Goal: Task Accomplishment & Management: Complete application form

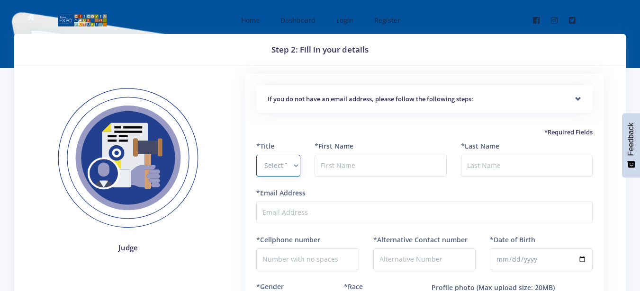
click at [289, 167] on select "Select Title Prof Dr Mr Mrs Ms [PERSON_NAME]" at bounding box center [278, 166] width 44 height 22
select select "Ms"
click at [256, 155] on select "Select Title Prof Dr Mr Mrs Ms Other" at bounding box center [278, 166] width 44 height 22
click at [343, 164] on input "text" at bounding box center [380, 166] width 132 height 22
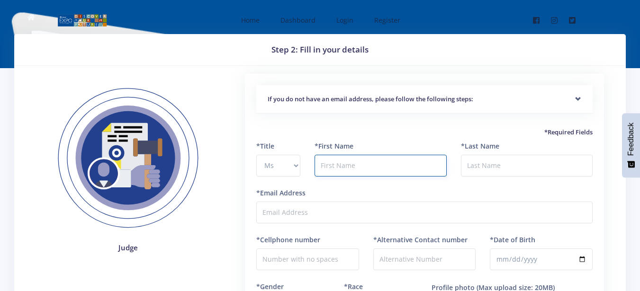
type input "Yumnaa"
type input "Khan"
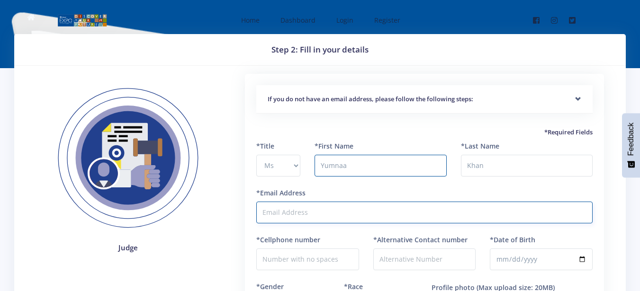
type input "khanyumnaa74@gmail.com"
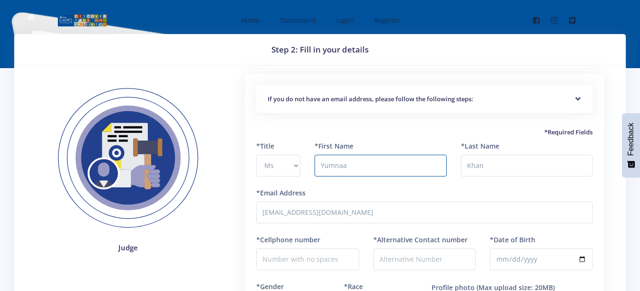
type input "0814705911"
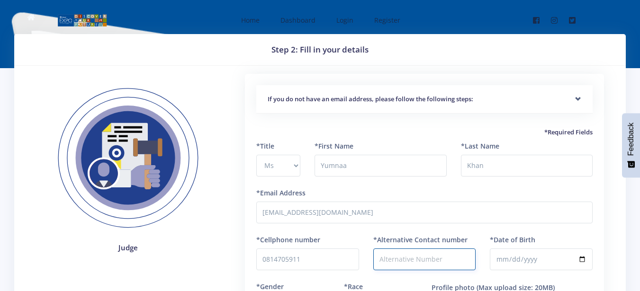
click at [419, 262] on input "*Alternative Contact number" at bounding box center [424, 260] width 103 height 22
type input "0813883365"
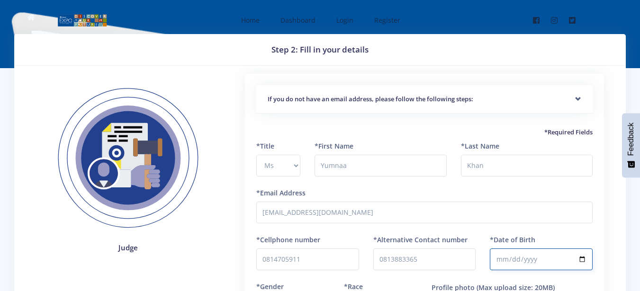
click at [531, 261] on input "*Date of Birth" at bounding box center [541, 260] width 103 height 22
click at [505, 258] on input "*Date of Birth" at bounding box center [541, 260] width 103 height 22
type input "1997-01-02"
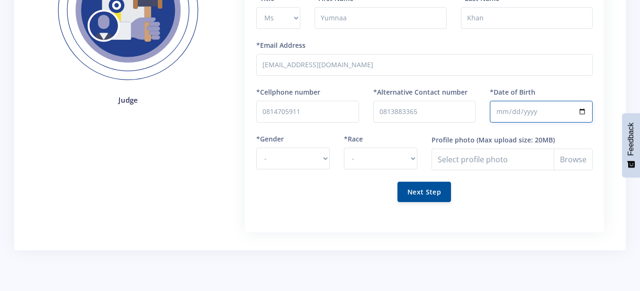
scroll to position [157, 0]
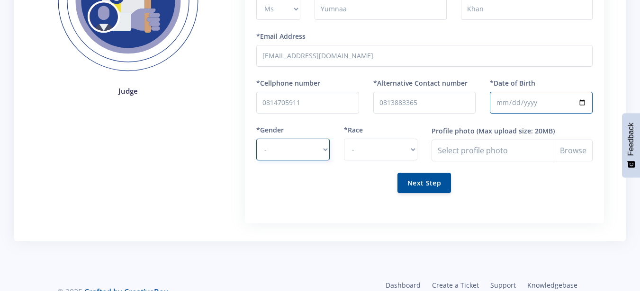
click at [324, 151] on select "- Male Female" at bounding box center [292, 150] width 73 height 22
select select "F"
click at [256, 139] on select "- Male Female" at bounding box center [292, 150] width 73 height 22
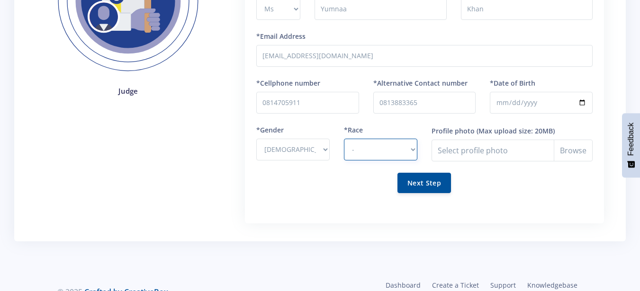
click at [402, 145] on select "- African Asian Coloured Indian White Other" at bounding box center [380, 150] width 73 height 22
select select "Indian"
click at [344, 139] on select "- African Asian Coloured Indian White Other" at bounding box center [380, 150] width 73 height 22
click at [311, 173] on div "Next Step" at bounding box center [424, 183] width 336 height 20
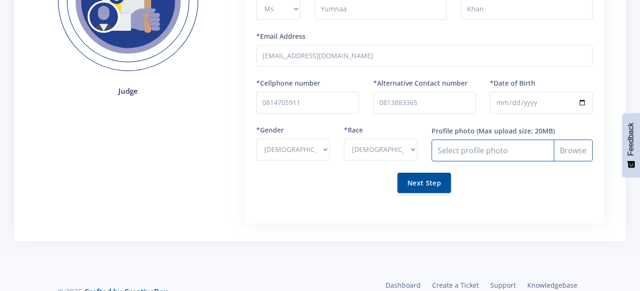
click at [504, 148] on input "Profile photo" at bounding box center [511, 151] width 161 height 22
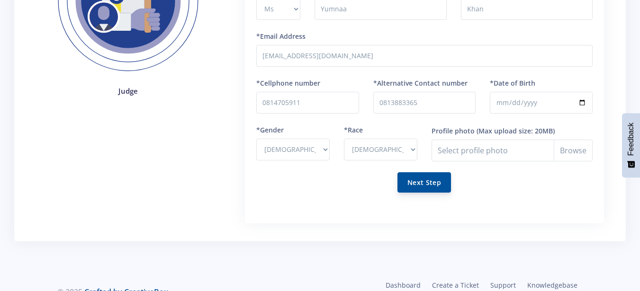
click at [434, 185] on button "Next Step" at bounding box center [423, 182] width 53 height 20
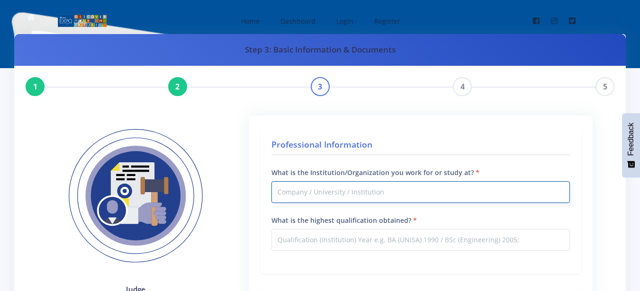
click at [390, 198] on input "What is the Institution/Organization you work for or study at?" at bounding box center [420, 192] width 298 height 22
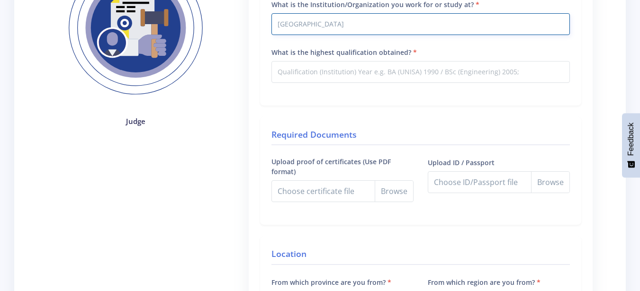
scroll to position [170, 0]
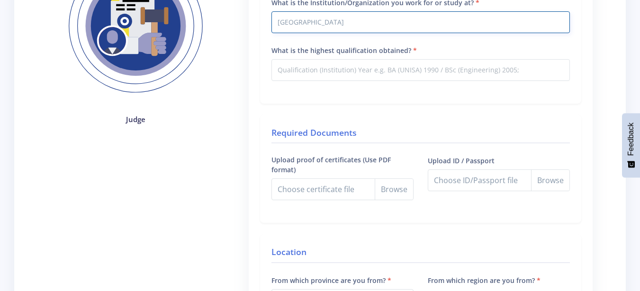
type input "University of the Witwatersrand"
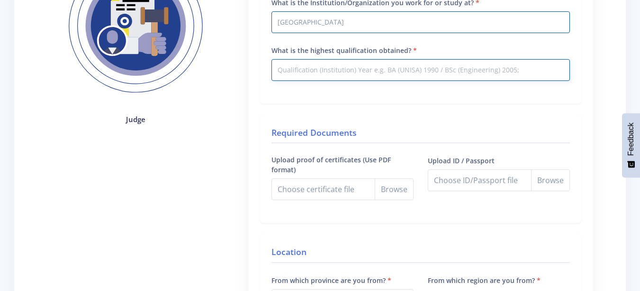
click at [379, 76] on input "What is the highest qualification obtained?" at bounding box center [420, 70] width 298 height 22
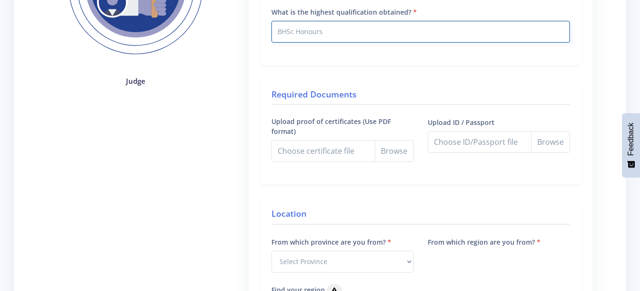
scroll to position [224, 0]
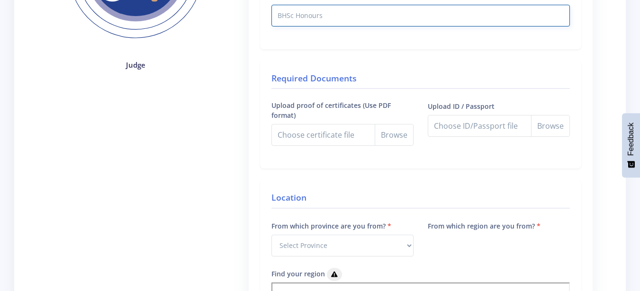
type input "BHSc Honours"
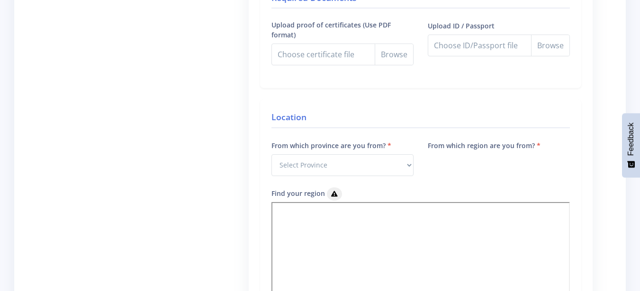
scroll to position [338, 0]
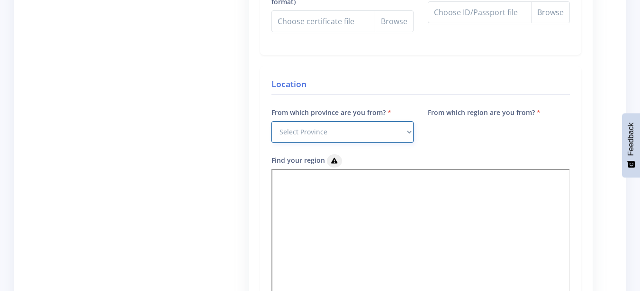
click at [357, 130] on select "Select Province Western Cape Eastern Cape Northern Cape North West Free State" at bounding box center [342, 132] width 142 height 22
select select "7"
click at [271, 121] on select "Select Province Western Cape Eastern Cape Northern Cape North West Free State" at bounding box center [342, 132] width 142 height 22
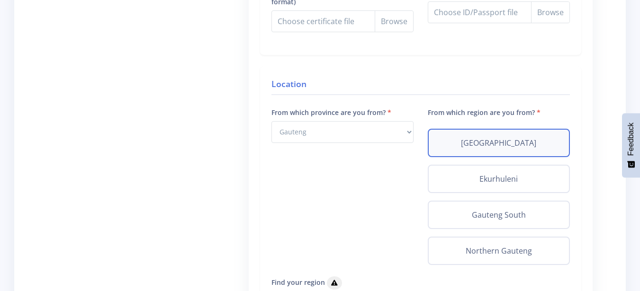
click at [524, 151] on div "Johannesburg" at bounding box center [499, 143] width 142 height 28
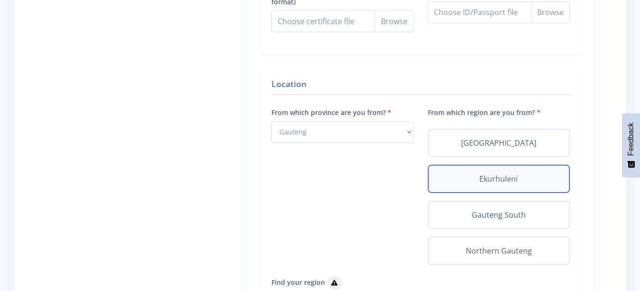
click at [509, 182] on label "Ekurhuleni" at bounding box center [498, 178] width 125 height 11
click at [442, 179] on input "Ekurhuleni" at bounding box center [439, 176] width 6 height 6
radio input "true"
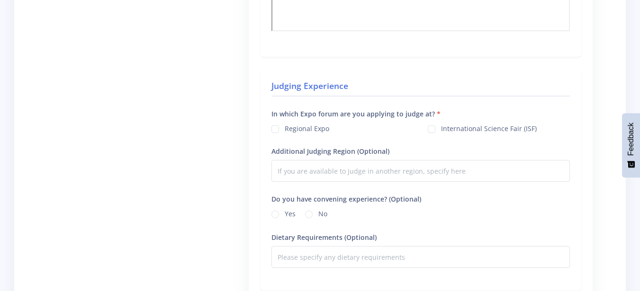
scroll to position [722, 0]
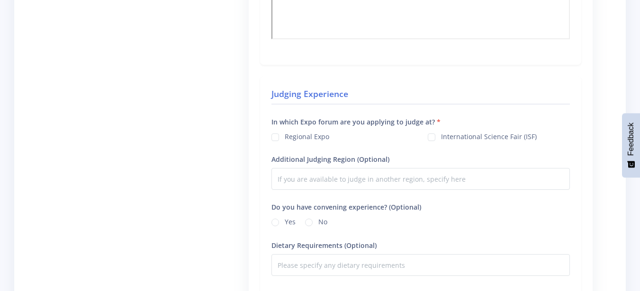
click at [285, 138] on label "Regional Expo" at bounding box center [307, 136] width 45 height 8
click at [285, 137] on input "Regional Expo" at bounding box center [288, 134] width 6 height 6
checkbox input "true"
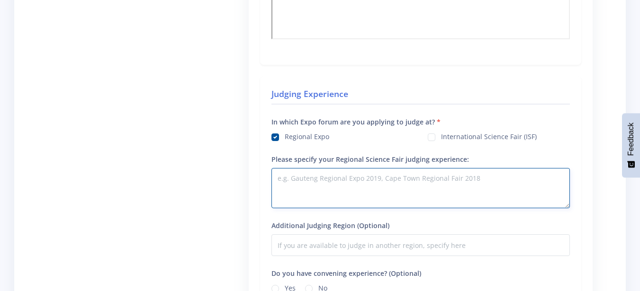
click at [333, 178] on textarea "Please specify your Regional Science Fair judging experience:" at bounding box center [420, 188] width 298 height 40
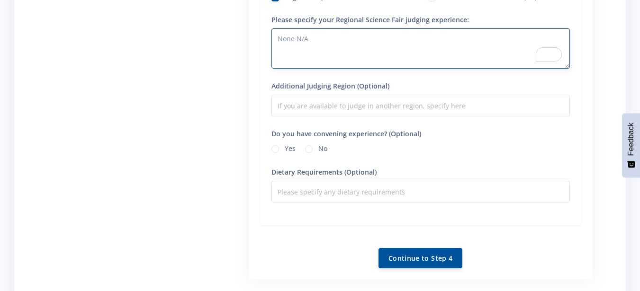
scroll to position [866, 0]
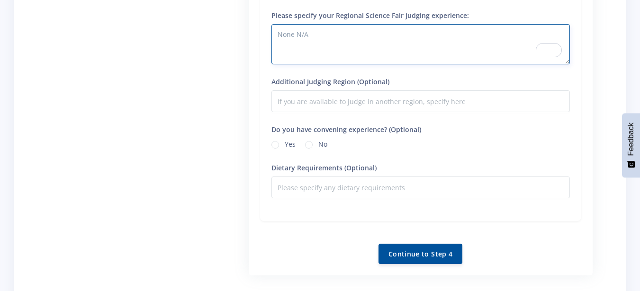
type textarea "None N/A"
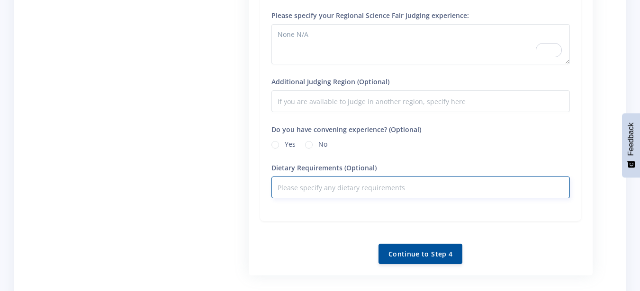
click at [307, 189] on input "Dietary Requirements (Optional)" at bounding box center [420, 188] width 298 height 22
type input "Halaal"
click at [420, 255] on button "Continue to Step 4" at bounding box center [420, 253] width 84 height 20
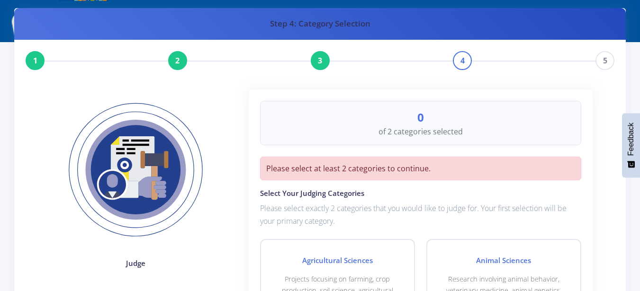
scroll to position [22, 0]
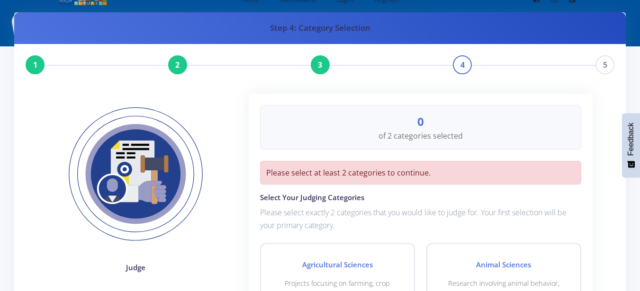
click at [464, 208] on p "Please select exactly 2 categories that you would like to judge for. Your first…" at bounding box center [420, 219] width 321 height 26
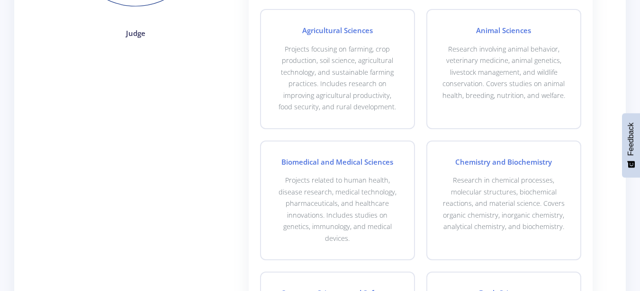
scroll to position [268, 0]
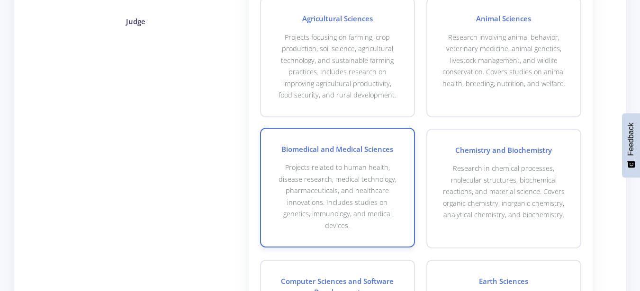
click at [333, 144] on h4 "Biomedical and Medical Sciences" at bounding box center [337, 149] width 123 height 11
checkbox input "true"
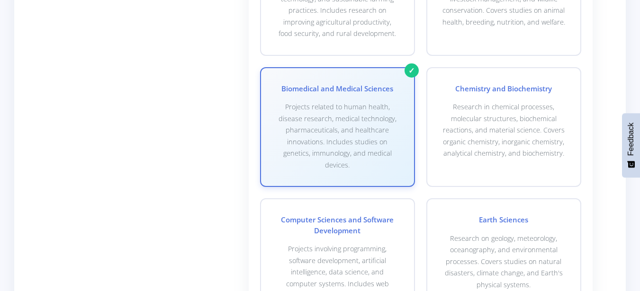
scroll to position [325, 0]
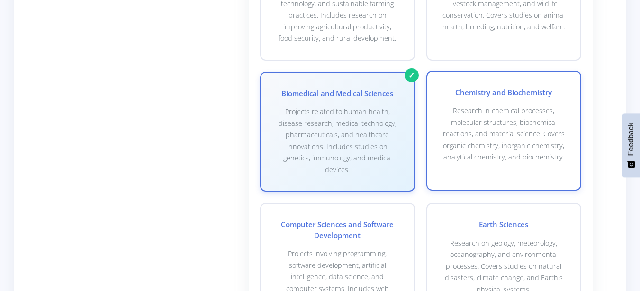
click at [522, 103] on div "Chemistry and Biochemistry Research in chemical processes, molecular structures…" at bounding box center [503, 131] width 155 height 120
checkbox input "true"
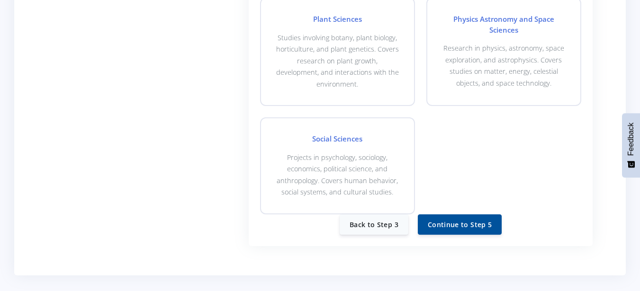
scroll to position [968, 0]
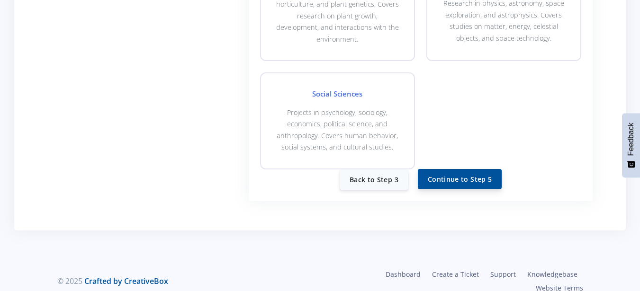
click at [443, 171] on button "Continue to Step 5" at bounding box center [460, 179] width 84 height 20
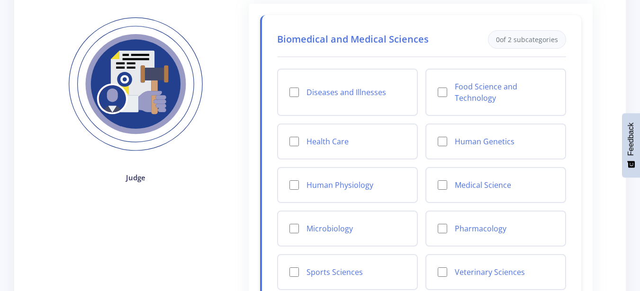
scroll to position [114, 0]
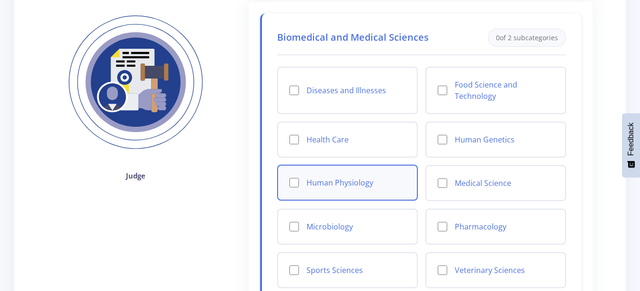
click at [318, 179] on label "Human Physiology" at bounding box center [355, 182] width 99 height 11
click at [299, 179] on input "Human Physiology" at bounding box center [293, 182] width 9 height 9
checkbox input "true"
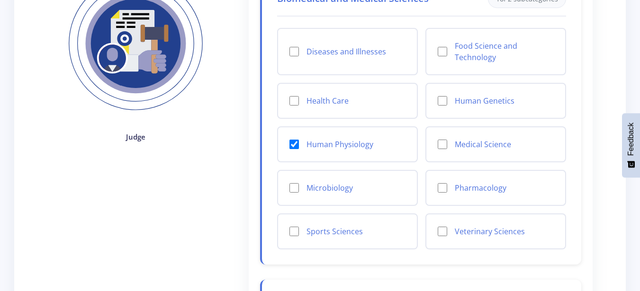
scroll to position [170, 0]
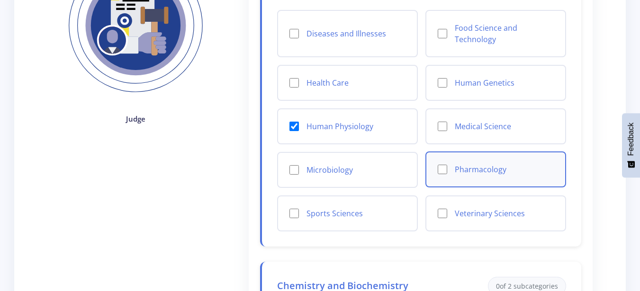
click at [480, 166] on label "Pharmacology" at bounding box center [504, 169] width 99 height 11
click at [447, 166] on input "Pharmacology" at bounding box center [441, 169] width 9 height 9
checkbox input "true"
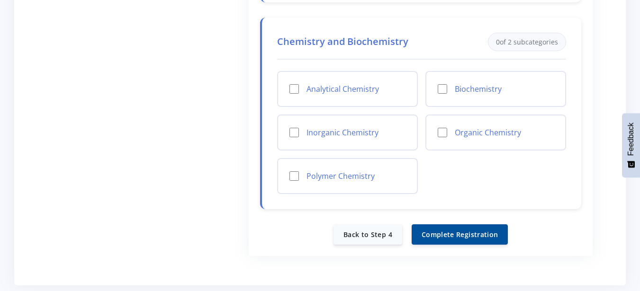
scroll to position [417, 0]
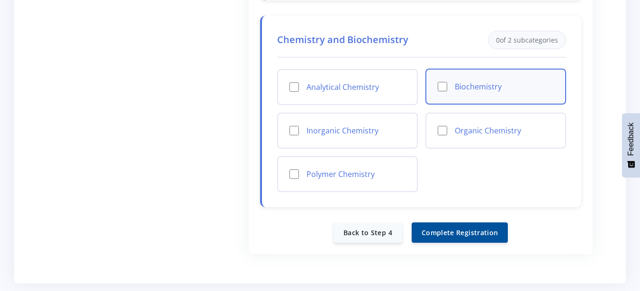
click at [473, 84] on label "Biochemistry" at bounding box center [504, 86] width 99 height 11
click at [447, 84] on input "Biochemistry" at bounding box center [441, 86] width 9 height 9
checkbox input "true"
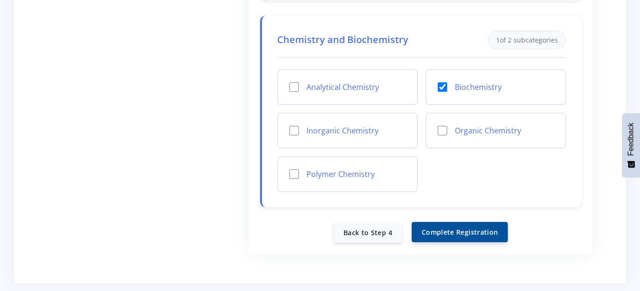
click at [447, 230] on button "Complete Registration" at bounding box center [459, 232] width 96 height 20
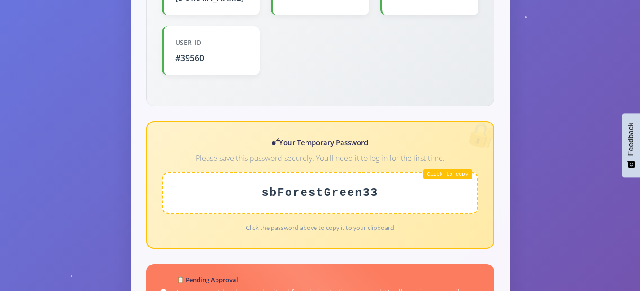
scroll to position [379, 0]
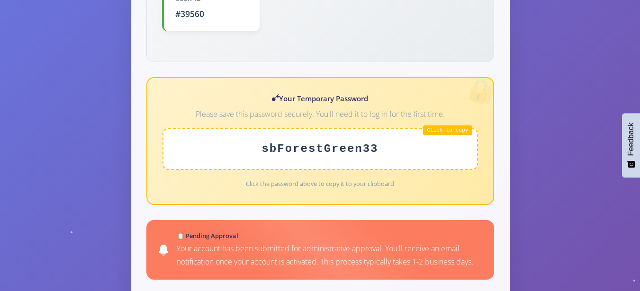
click at [445, 128] on div "sbForestGreen33" at bounding box center [319, 149] width 315 height 42
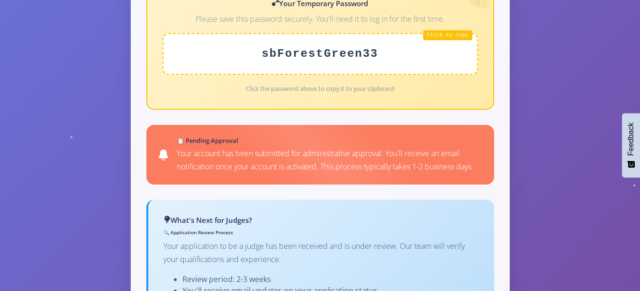
click at [378, 240] on p "Your application to be a judge has been received and is under review. Our team …" at bounding box center [320, 253] width 315 height 26
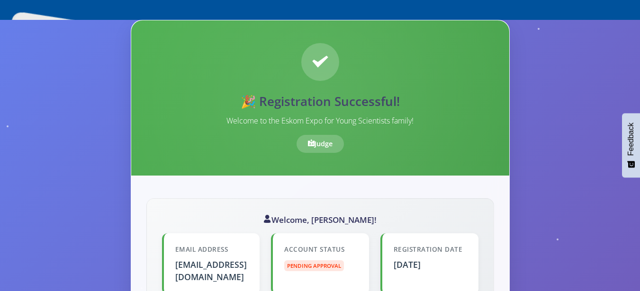
scroll to position [0, 0]
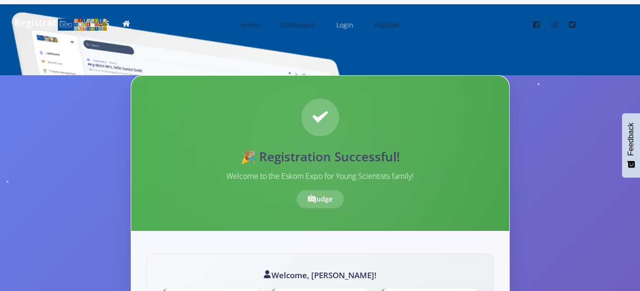
click at [347, 27] on span "Login" at bounding box center [344, 24] width 17 height 9
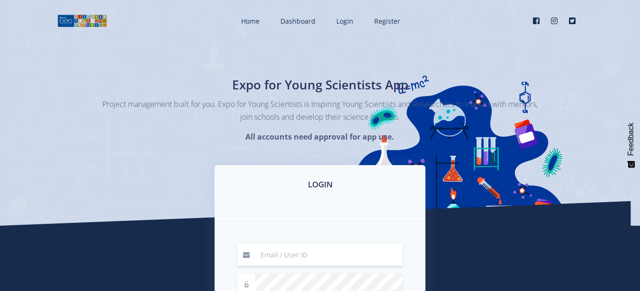
click at [292, 266] on input at bounding box center [329, 255] width 148 height 22
type input "[EMAIL_ADDRESS][DOMAIN_NAME]"
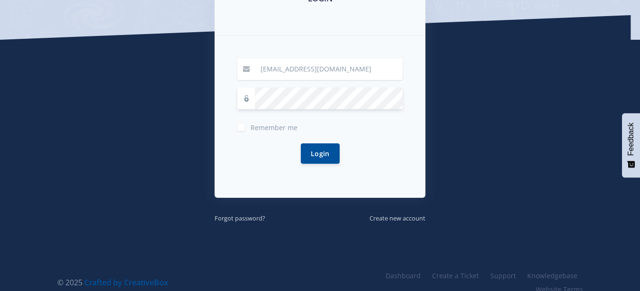
scroll to position [187, 0]
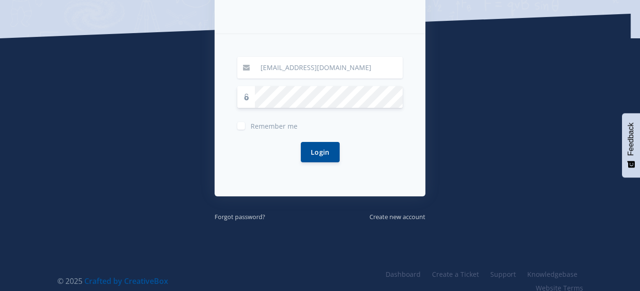
click at [279, 128] on span "Remember me" at bounding box center [273, 126] width 47 height 9
click at [257, 125] on input "Remember me" at bounding box center [253, 122] width 6 height 6
checkbox input "true"
click at [322, 151] on button "Login" at bounding box center [320, 152] width 39 height 20
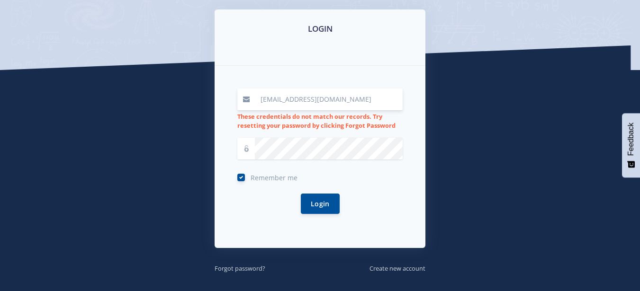
scroll to position [157, 0]
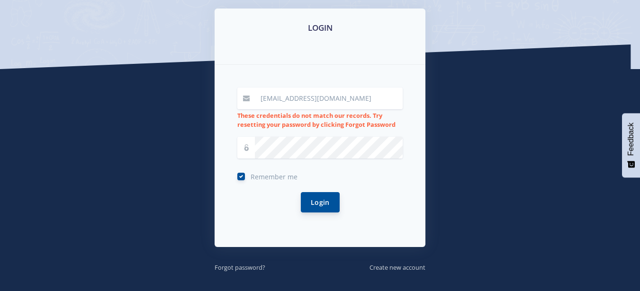
click at [326, 208] on button "Login" at bounding box center [320, 202] width 39 height 20
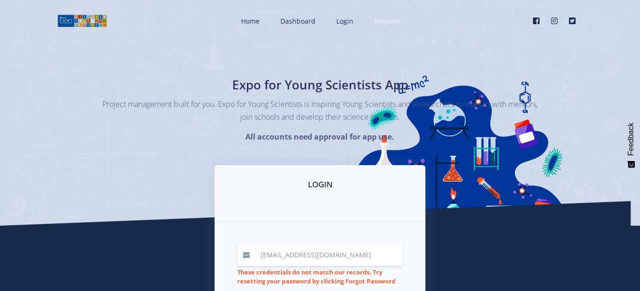
click at [384, 22] on span "Register" at bounding box center [387, 21] width 26 height 9
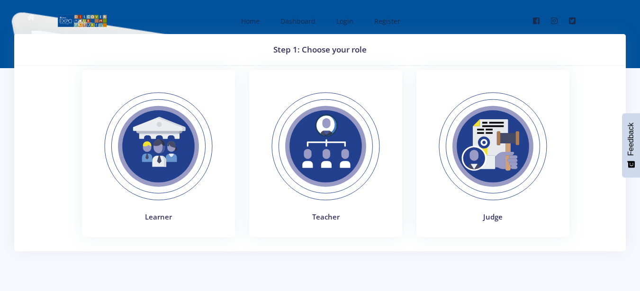
click at [484, 166] on img at bounding box center [493, 146] width 130 height 130
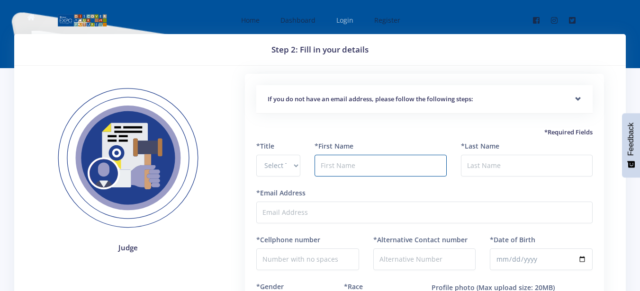
click at [346, 22] on span "Login" at bounding box center [344, 20] width 17 height 9
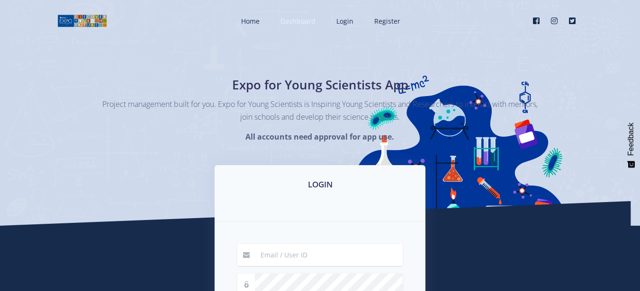
click at [289, 21] on span "Dashboard" at bounding box center [297, 21] width 35 height 9
click at [292, 252] on input at bounding box center [329, 255] width 148 height 22
type input "[EMAIL_ADDRESS],com"
click at [332, 257] on input "[EMAIL_ADDRESS],com" at bounding box center [329, 255] width 148 height 22
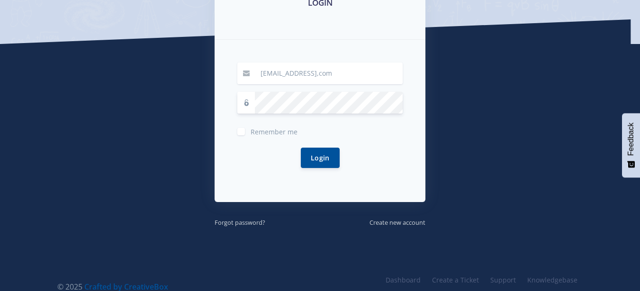
scroll to position [200, 0]
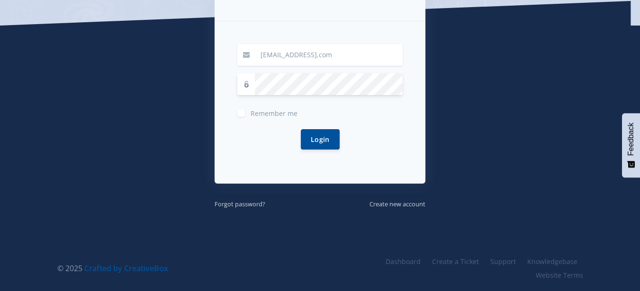
click at [278, 110] on span "Remember me" at bounding box center [273, 113] width 47 height 9
click at [257, 110] on input "Remember me" at bounding box center [253, 110] width 6 height 6
checkbox input "true"
click at [321, 141] on button "Login" at bounding box center [320, 139] width 39 height 20
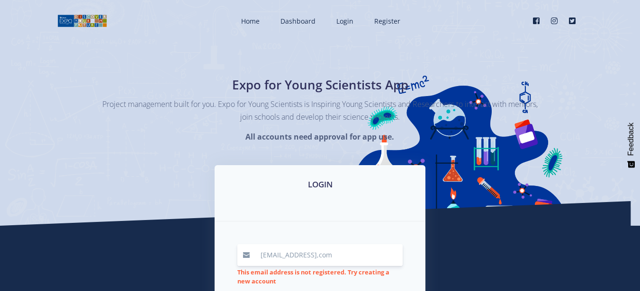
click at [335, 256] on input "[EMAIL_ADDRESS],com" at bounding box center [329, 255] width 148 height 22
click at [333, 254] on input "[EMAIL_ADDRESS],com" at bounding box center [329, 255] width 148 height 22
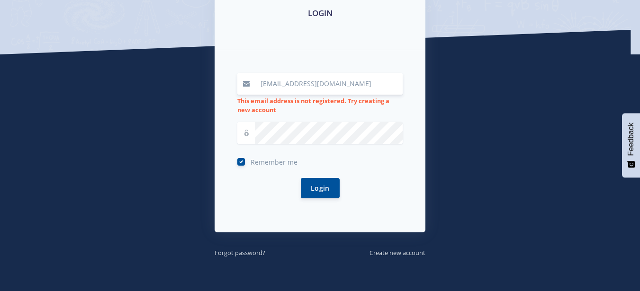
scroll to position [220, 0]
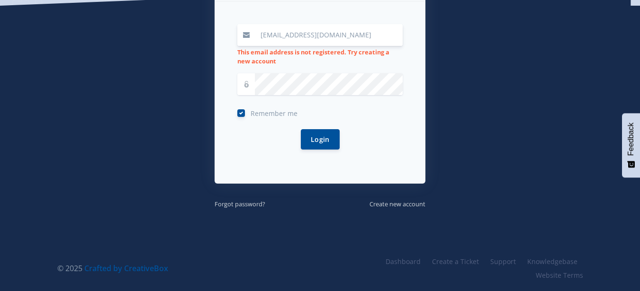
type input "[EMAIL_ADDRESS][DOMAIN_NAME]"
click at [332, 135] on button "Login" at bounding box center [320, 139] width 39 height 20
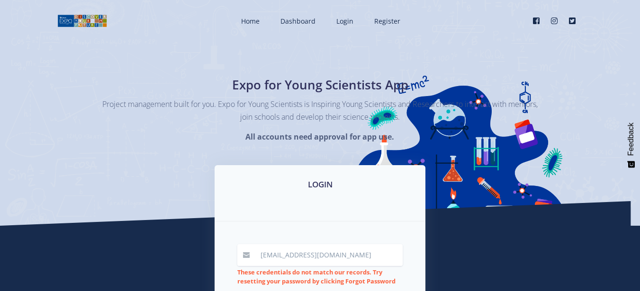
click at [448, 149] on div "Expo for Young Scientists App Project management built for you. Expo for Young …" at bounding box center [320, 113] width 640 height 226
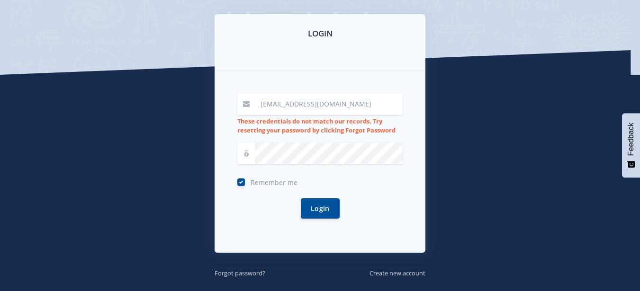
scroll to position [152, 0]
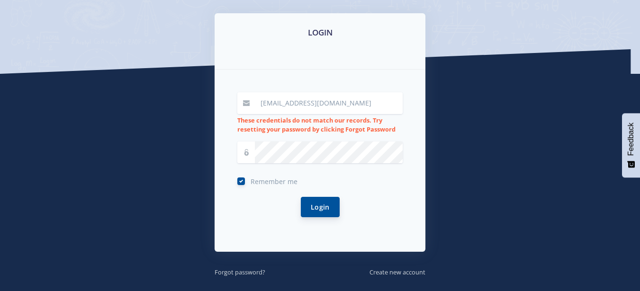
click at [316, 205] on button "Login" at bounding box center [320, 207] width 39 height 20
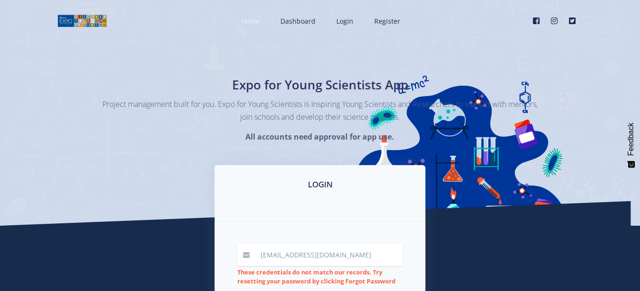
click at [258, 13] on link "Home" at bounding box center [250, 21] width 36 height 25
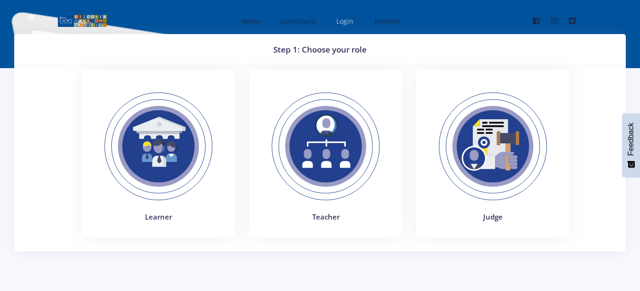
click at [348, 23] on span "Login" at bounding box center [344, 21] width 17 height 9
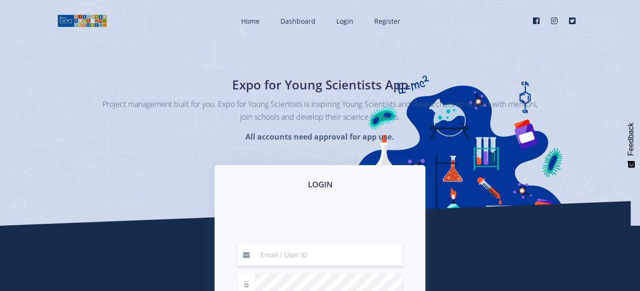
click at [298, 260] on input at bounding box center [329, 255] width 148 height 22
type input "[EMAIL_ADDRESS][DOMAIN_NAME]"
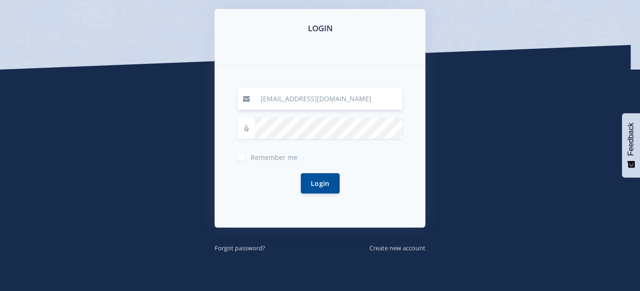
scroll to position [172, 0]
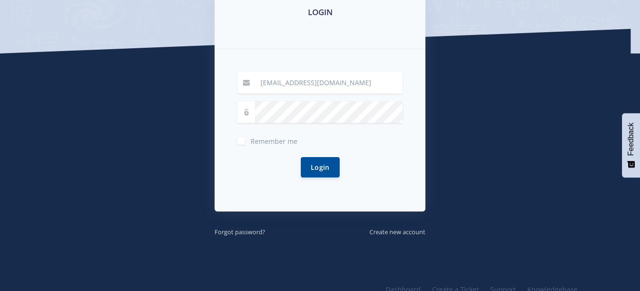
click at [280, 141] on span "Remember me" at bounding box center [273, 141] width 47 height 9
click at [257, 141] on input "Remember me" at bounding box center [253, 137] width 6 height 6
checkbox input "true"
click at [308, 162] on button "Login" at bounding box center [320, 167] width 39 height 20
